Goal: Task Accomplishment & Management: Manage account settings

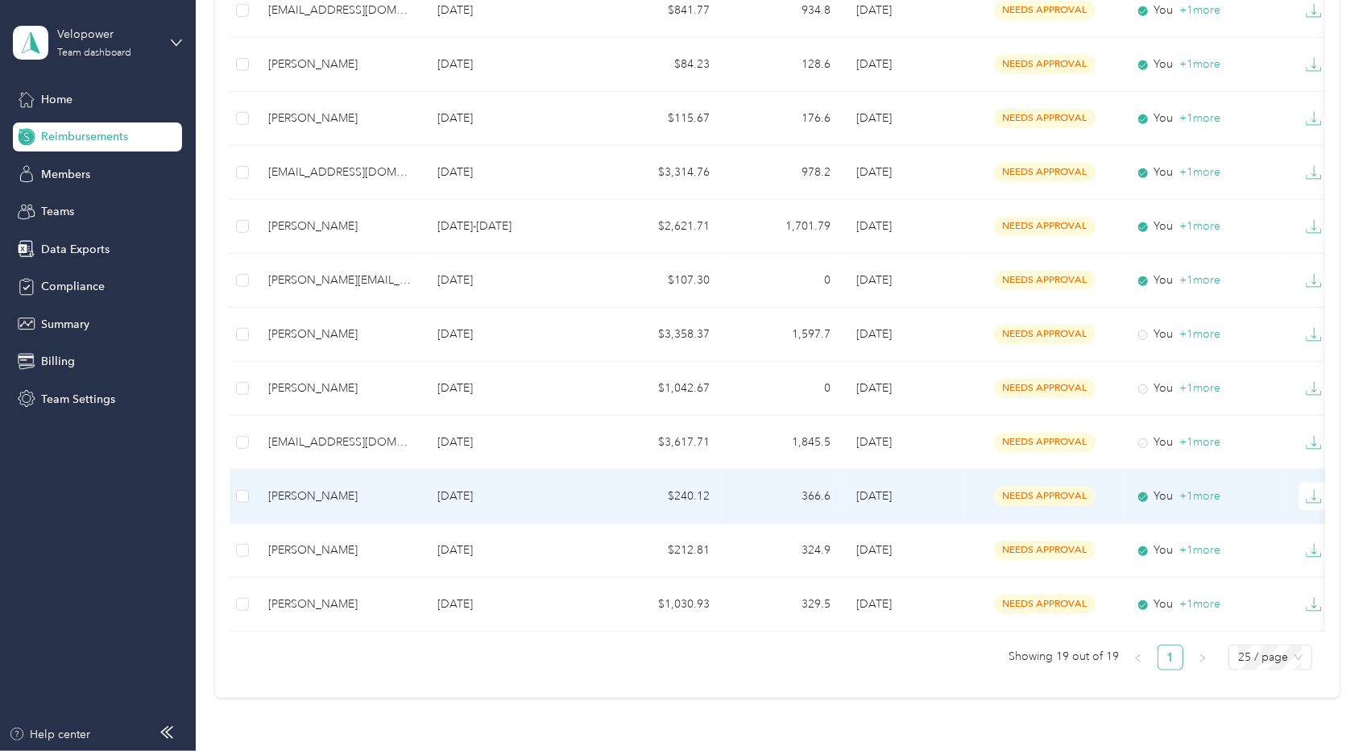
scroll to position [635, 0]
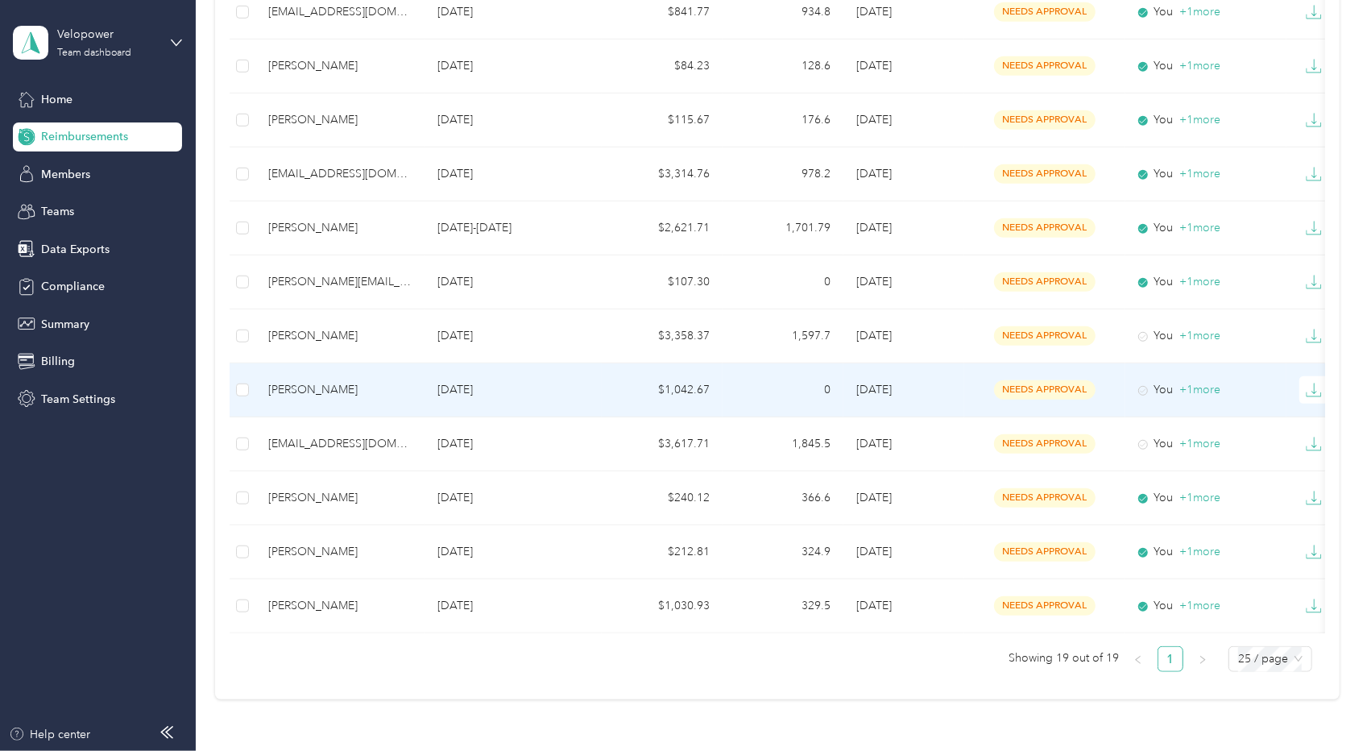
click at [342, 375] on td "[PERSON_NAME]" at bounding box center [339, 390] width 169 height 54
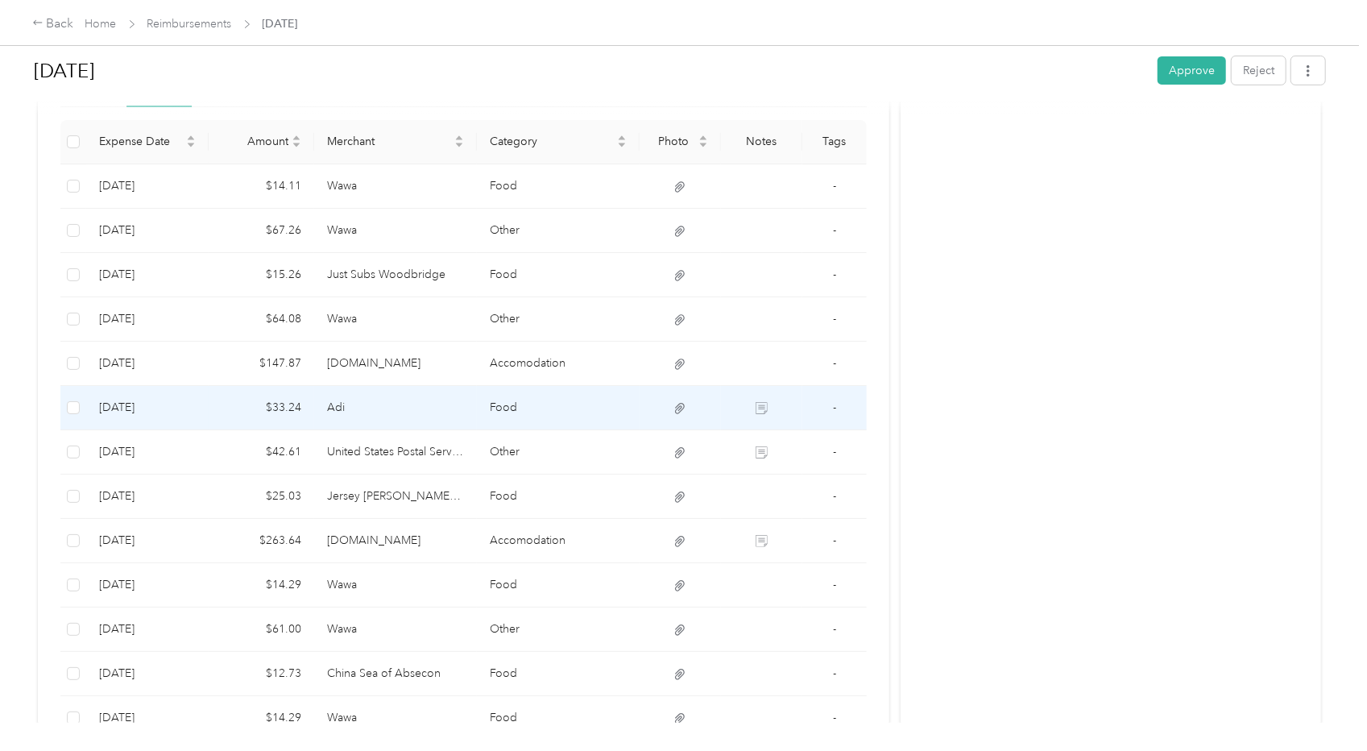
scroll to position [425, 0]
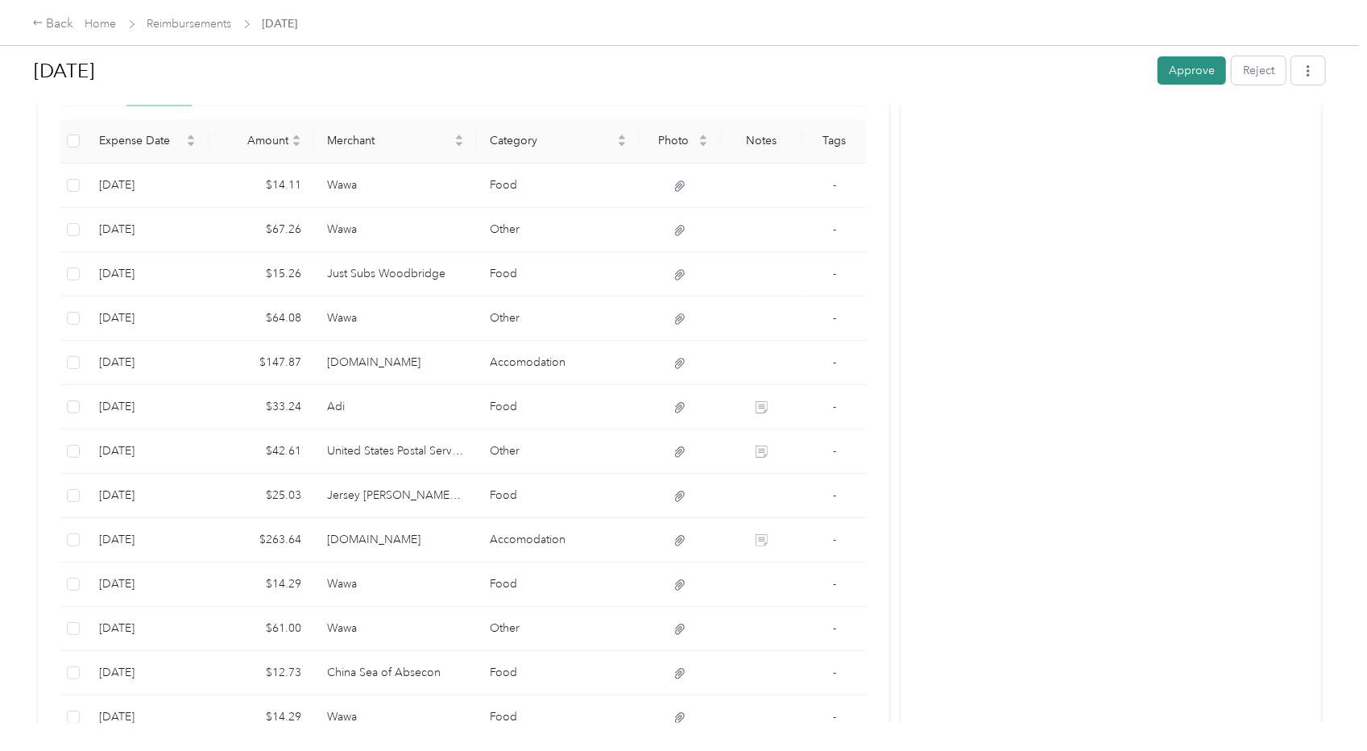
click at [1183, 64] on button "Approve" at bounding box center [1192, 70] width 68 height 28
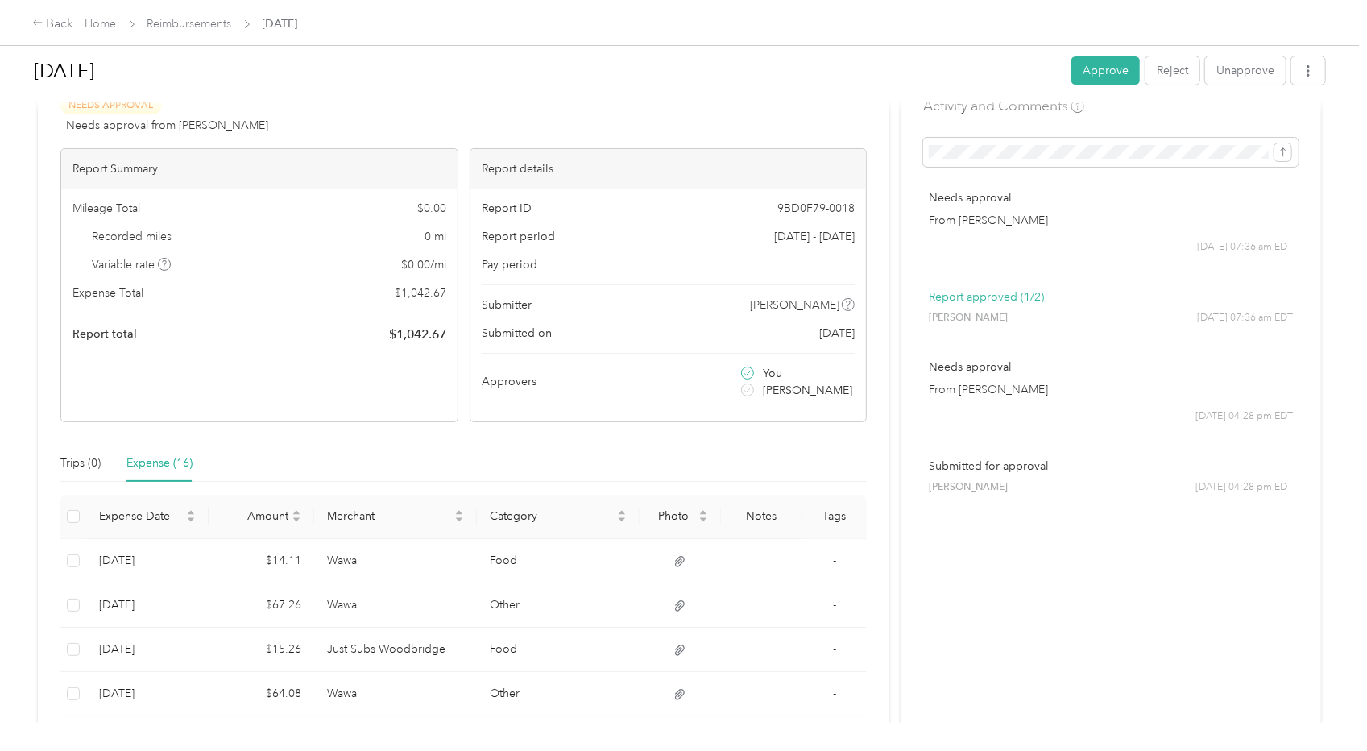
scroll to position [0, 0]
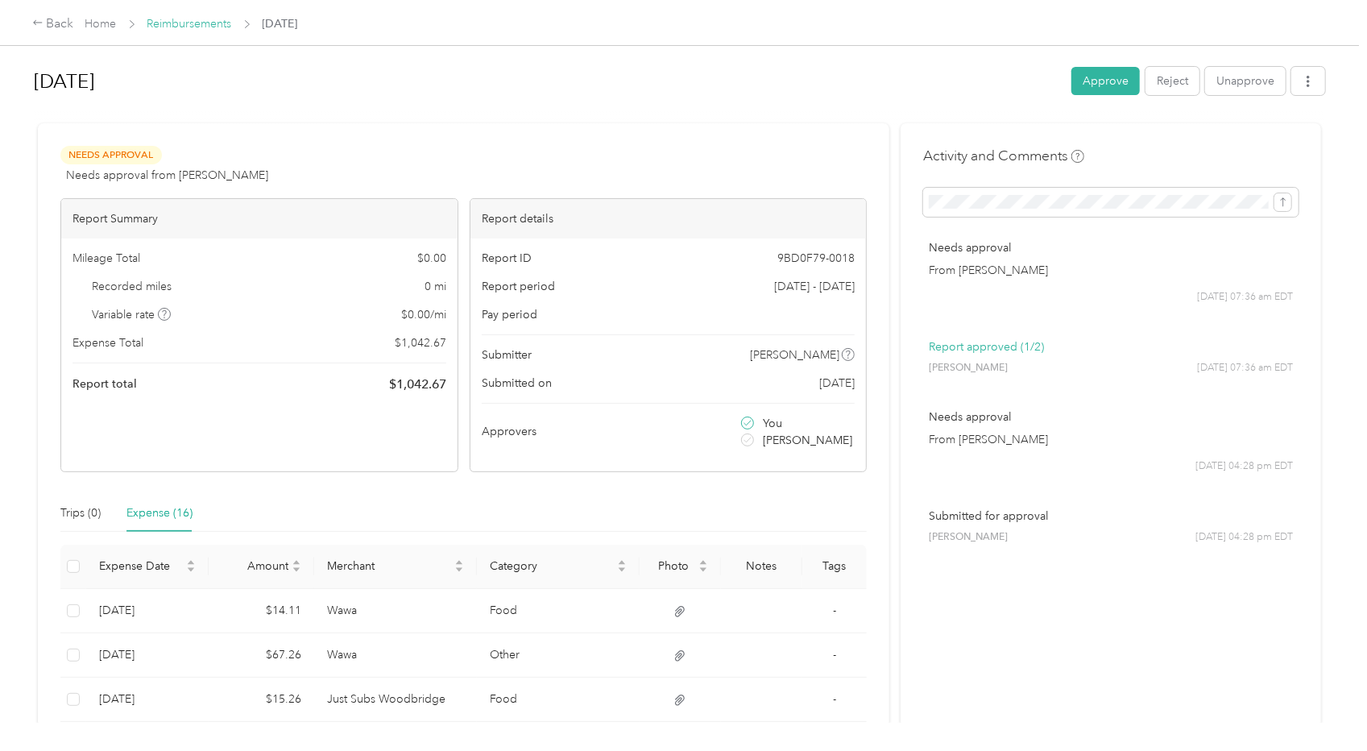
click at [189, 28] on link "Reimbursements" at bounding box center [189, 24] width 85 height 14
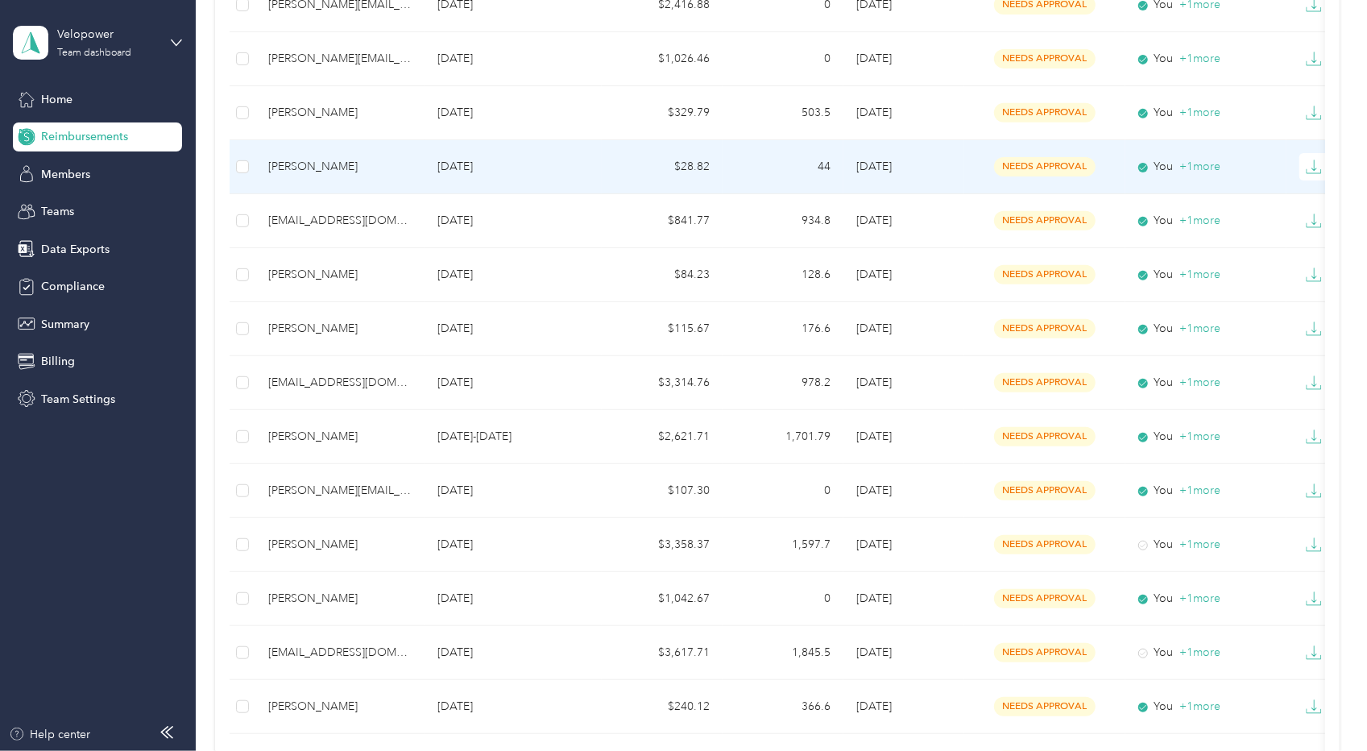
scroll to position [427, 0]
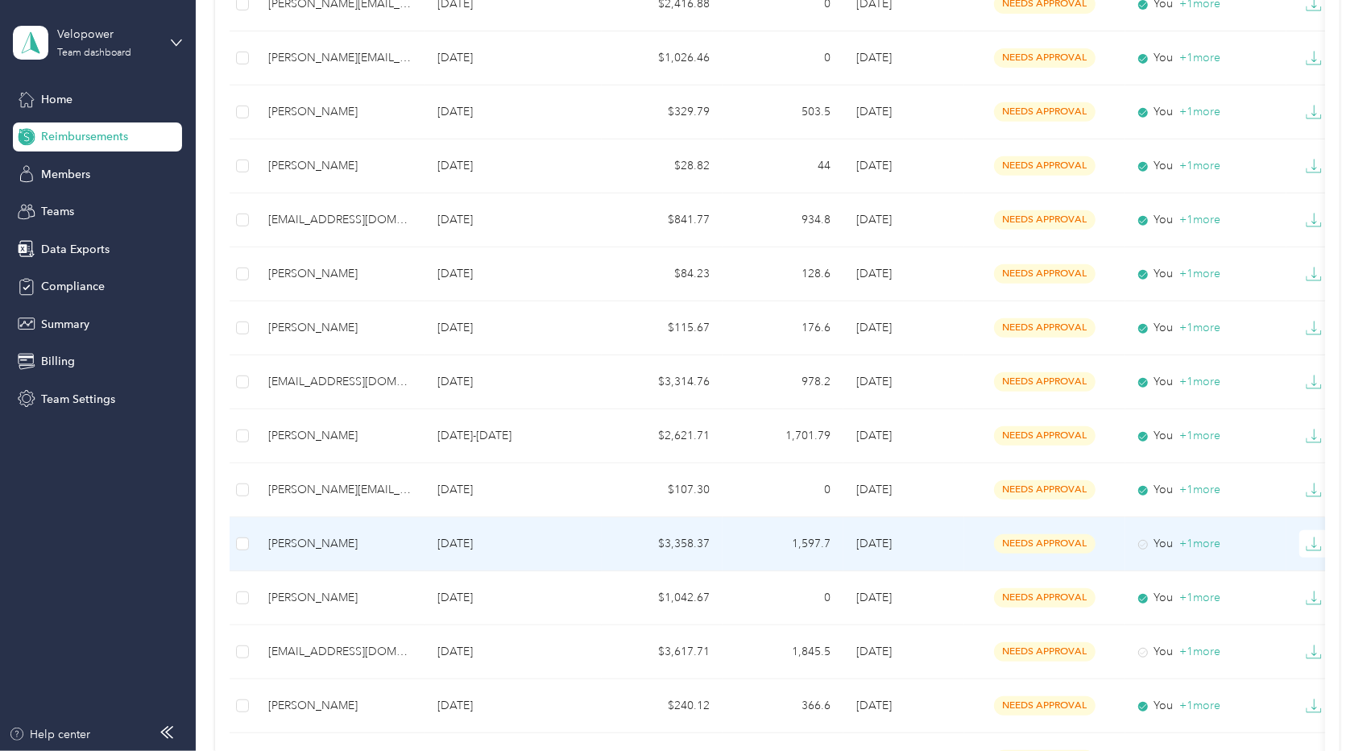
click at [350, 544] on div "[PERSON_NAME]" at bounding box center [339, 544] width 143 height 18
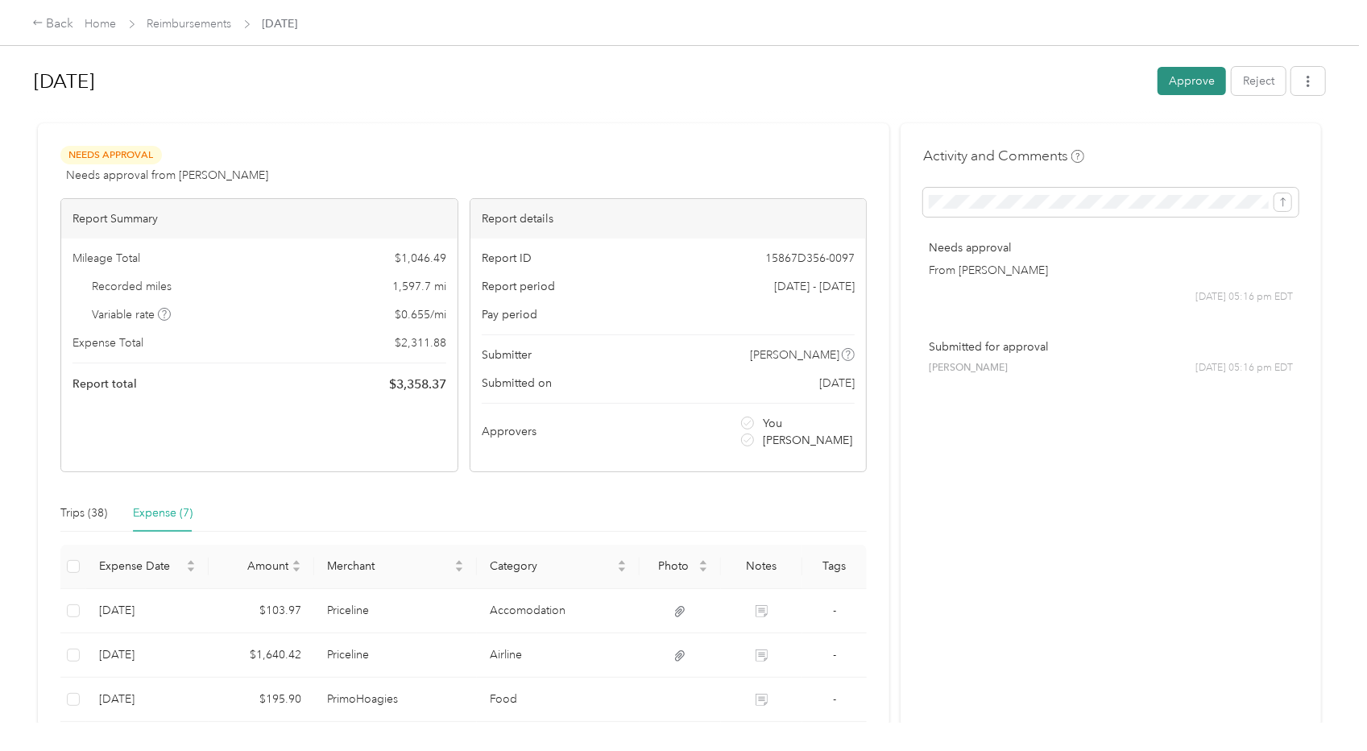
click at [1186, 72] on button "Approve" at bounding box center [1192, 81] width 68 height 28
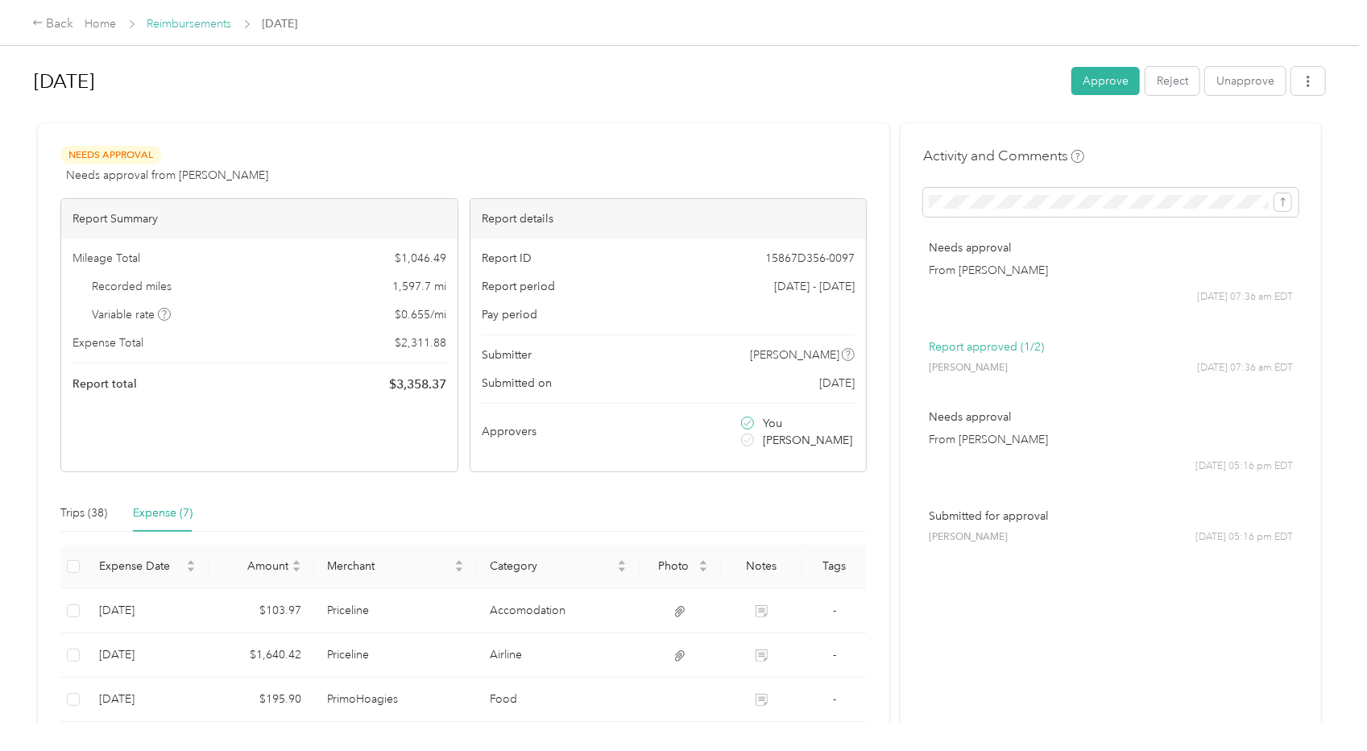
click at [201, 26] on link "Reimbursements" at bounding box center [189, 24] width 85 height 14
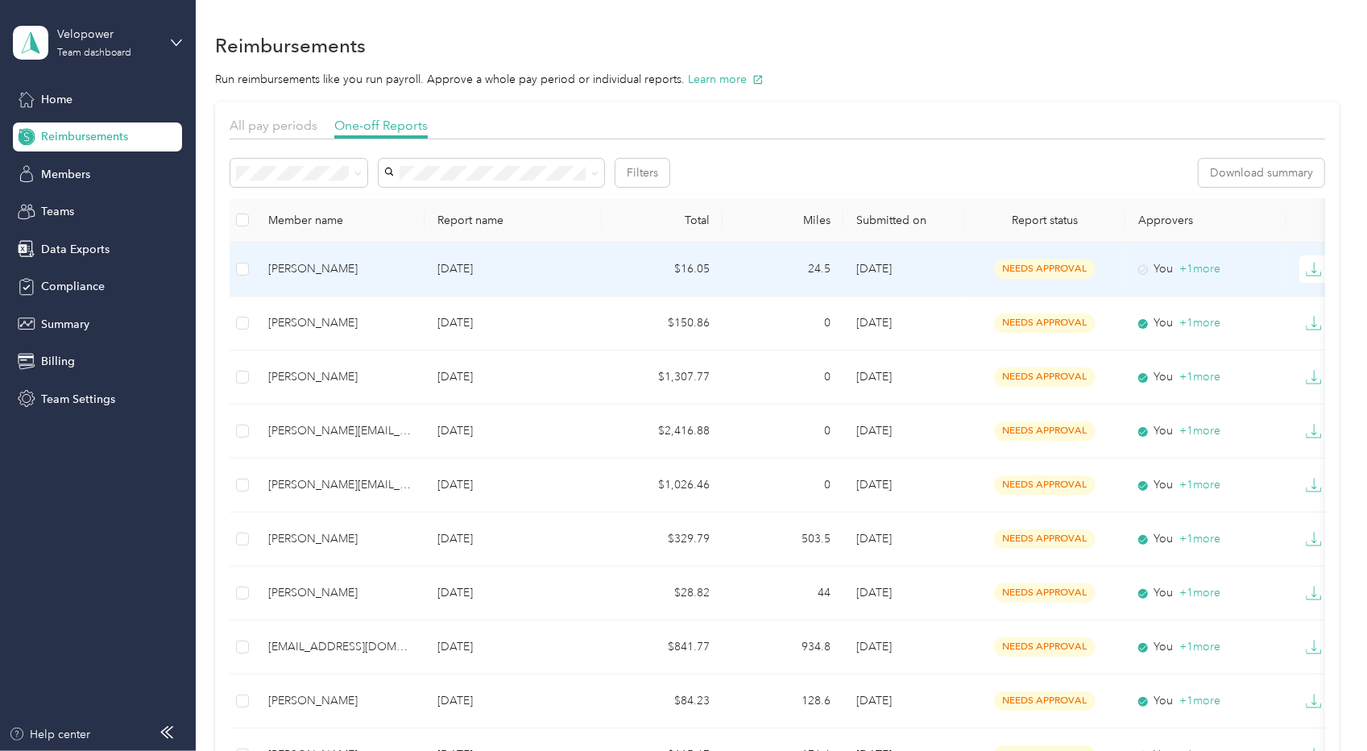
click at [324, 263] on div "[PERSON_NAME]" at bounding box center [339, 269] width 143 height 18
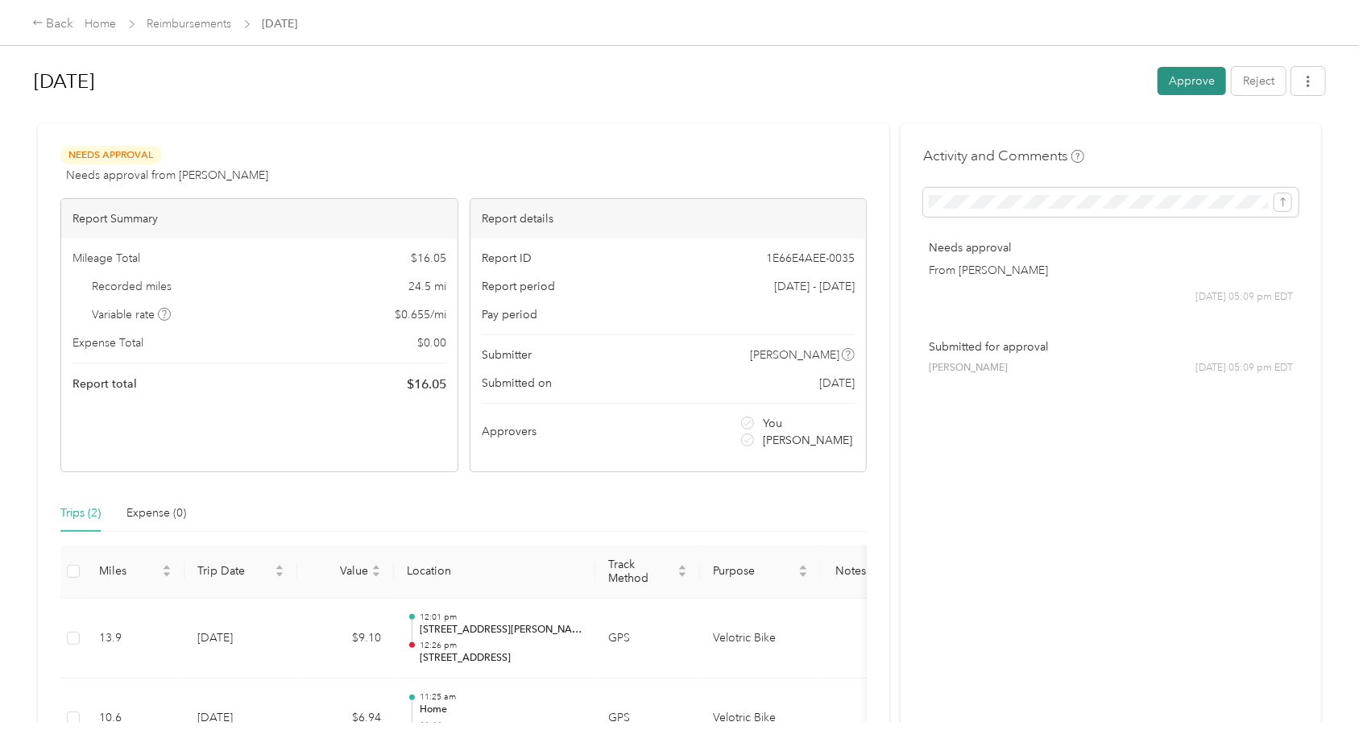
click at [1177, 94] on button "Approve" at bounding box center [1192, 81] width 68 height 28
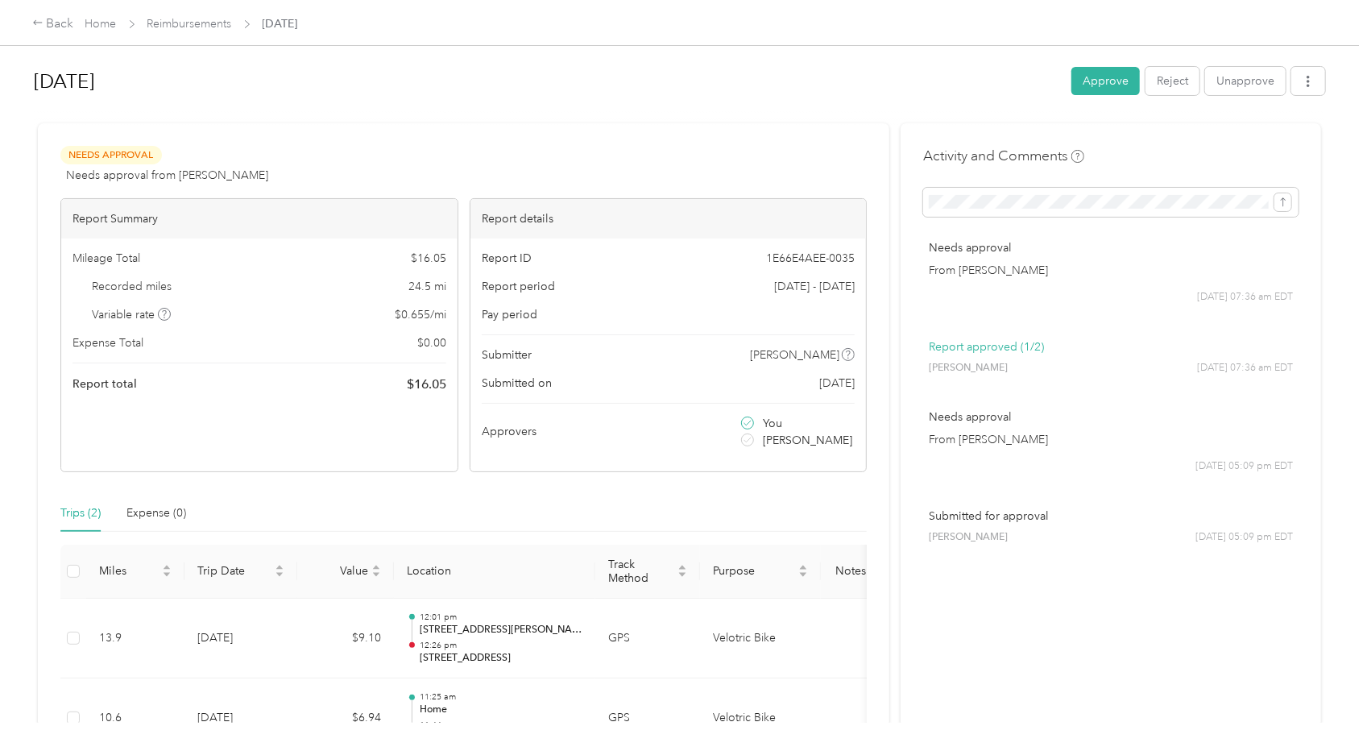
click at [192, 31] on span "Reimbursements" at bounding box center [189, 23] width 85 height 17
click at [191, 27] on link "Reimbursements" at bounding box center [189, 24] width 85 height 14
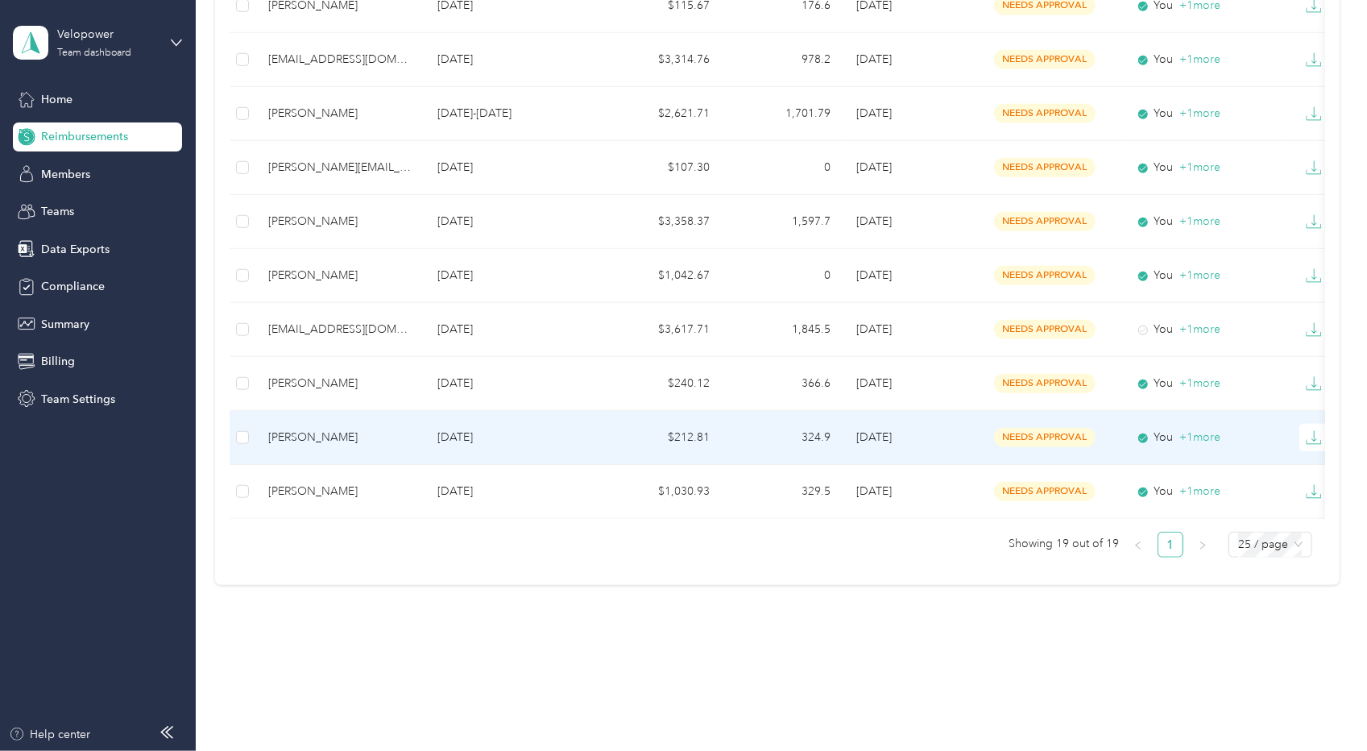
scroll to position [756, 0]
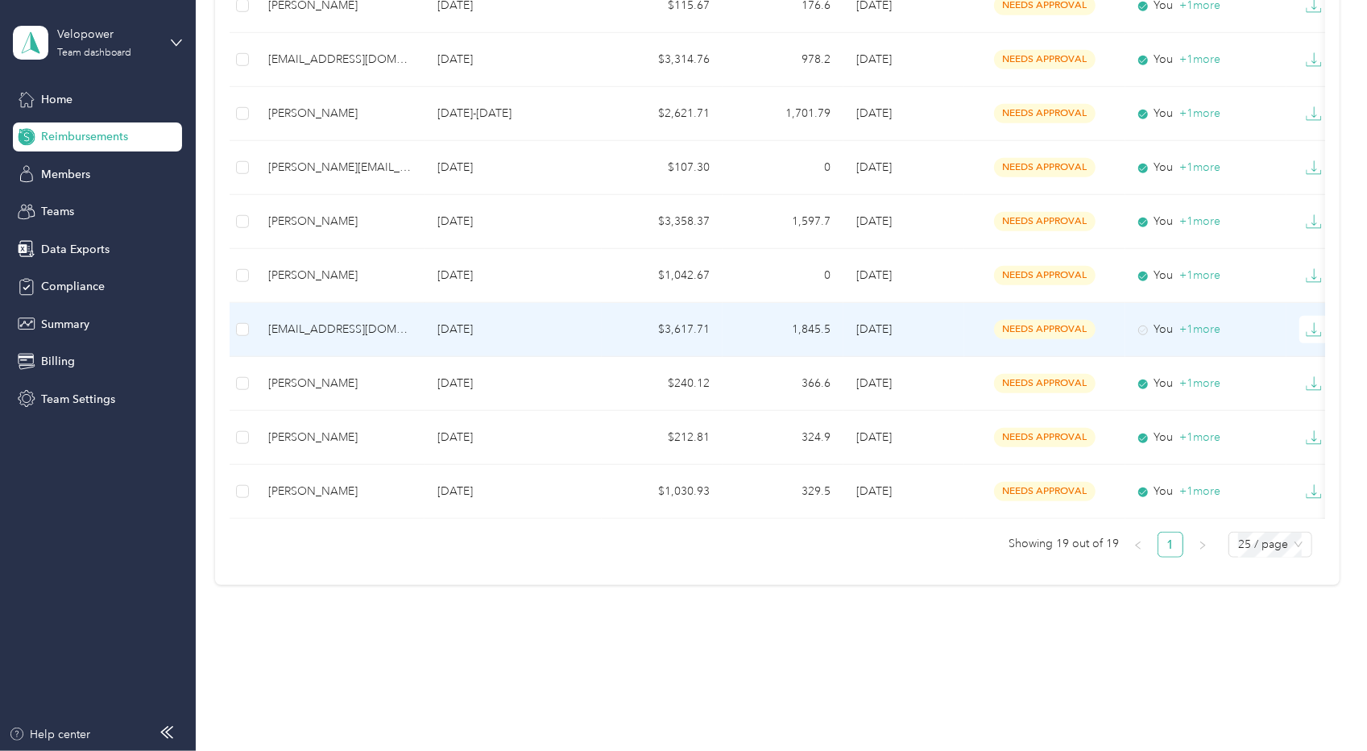
click at [323, 305] on td "[EMAIL_ADDRESS][DOMAIN_NAME]" at bounding box center [339, 330] width 169 height 54
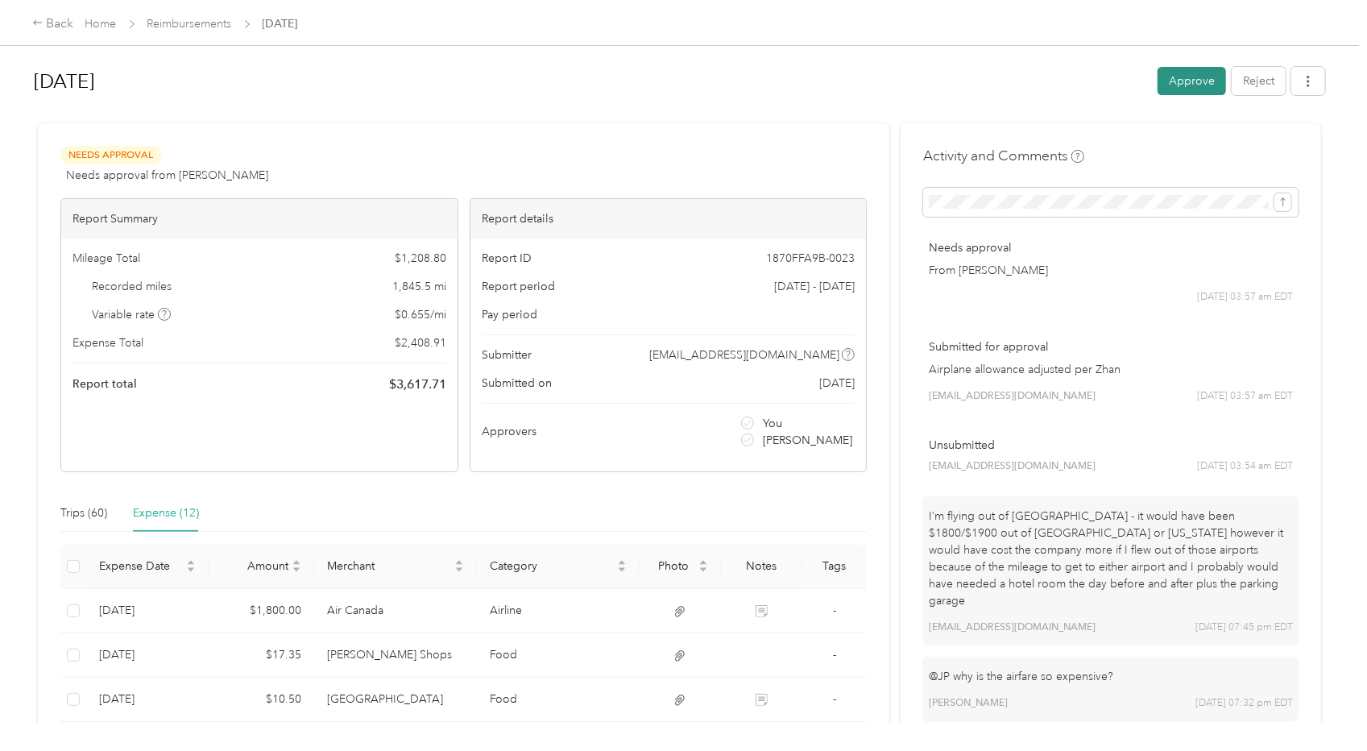
click at [1191, 82] on button "Approve" at bounding box center [1192, 81] width 68 height 28
